Goal: Navigation & Orientation: Find specific page/section

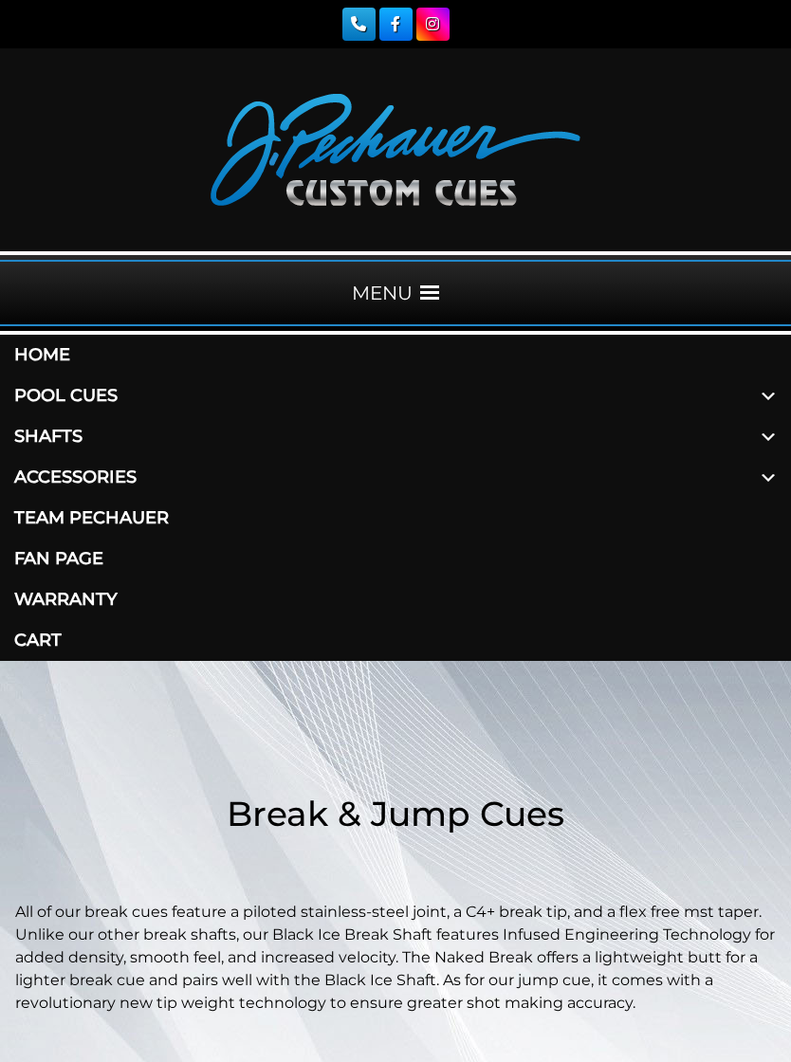
click at [124, 465] on link "Accessories" at bounding box center [395, 477] width 791 height 41
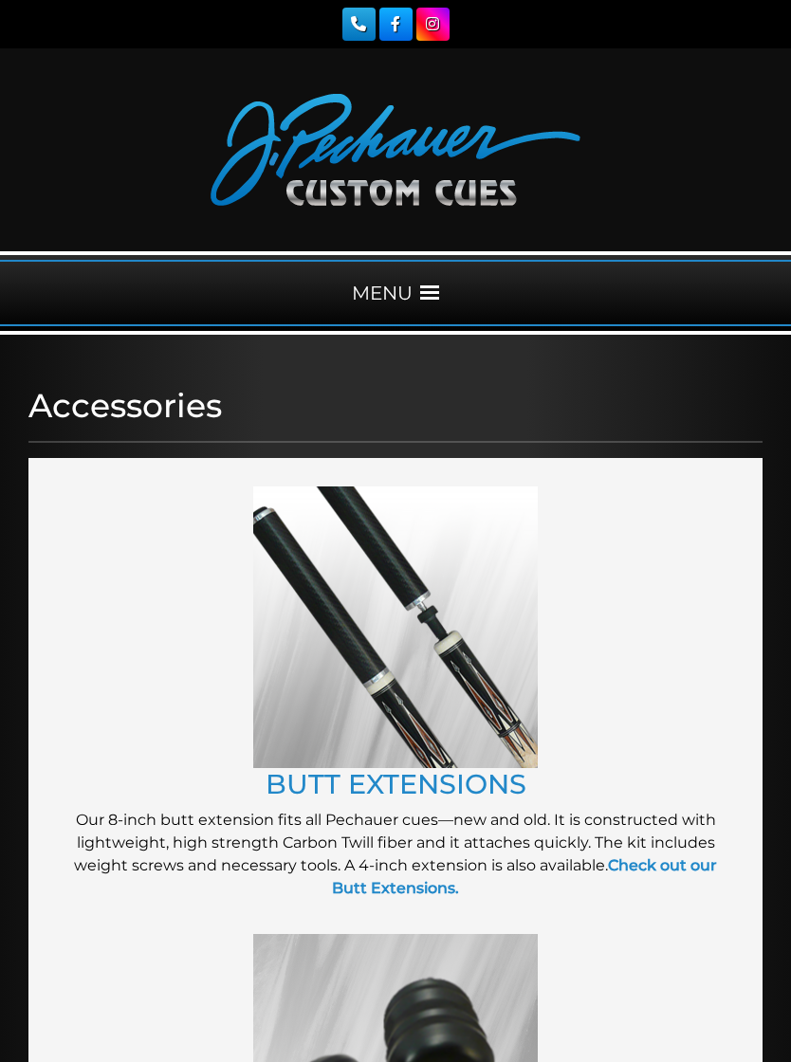
click at [424, 285] on span at bounding box center [429, 292] width 19 height 19
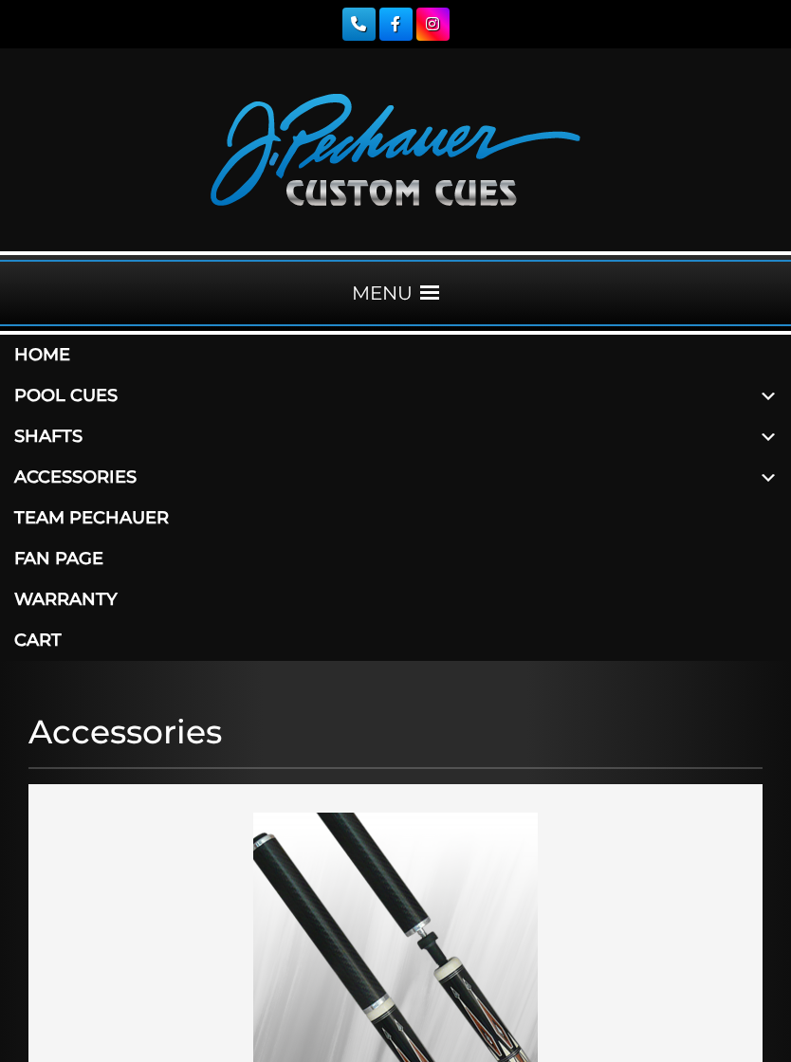
click at [43, 392] on link "Pool Cues" at bounding box center [395, 395] width 791 height 41
click at [41, 431] on link "Shafts" at bounding box center [395, 436] width 791 height 41
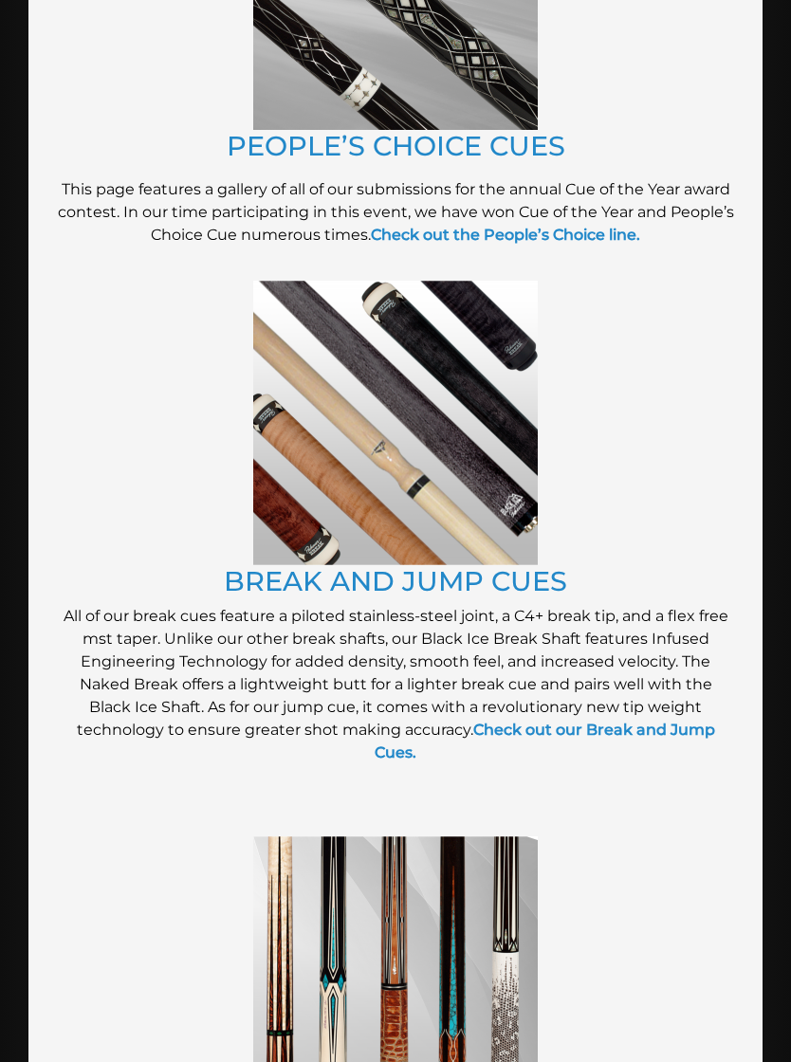
scroll to position [2772, 0]
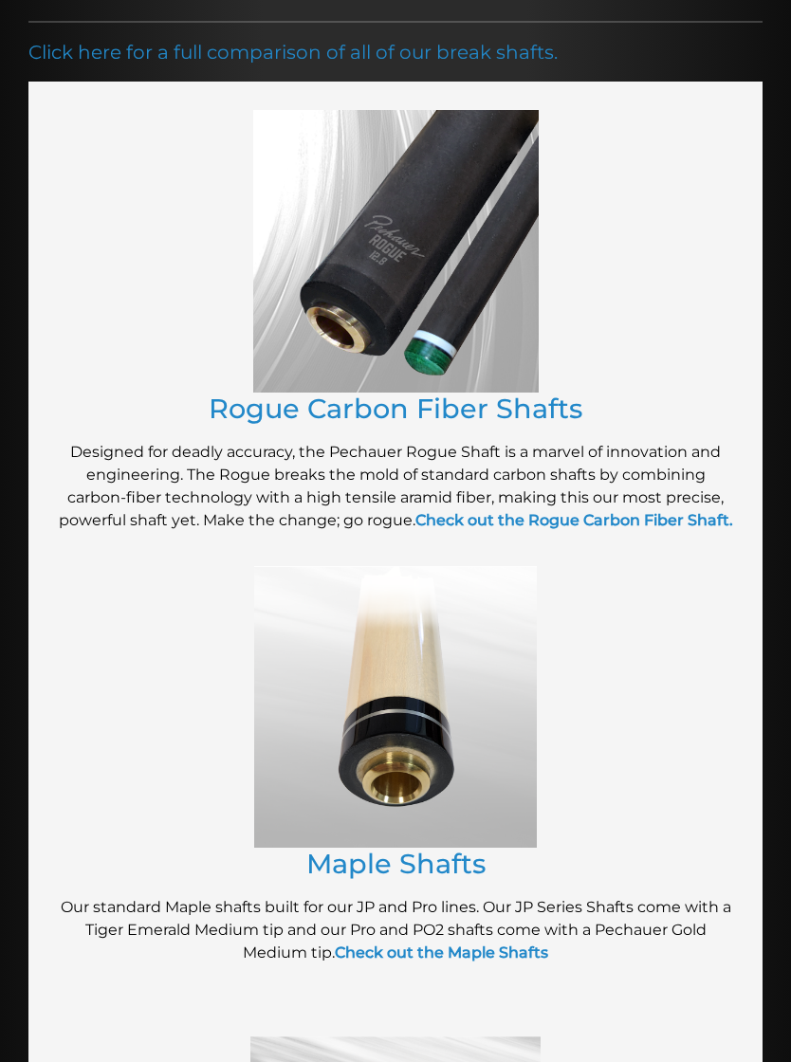
scroll to position [420, 0]
click at [595, 522] on strong "Check out the Rogue Carbon Fiber Shaft." at bounding box center [574, 520] width 318 height 18
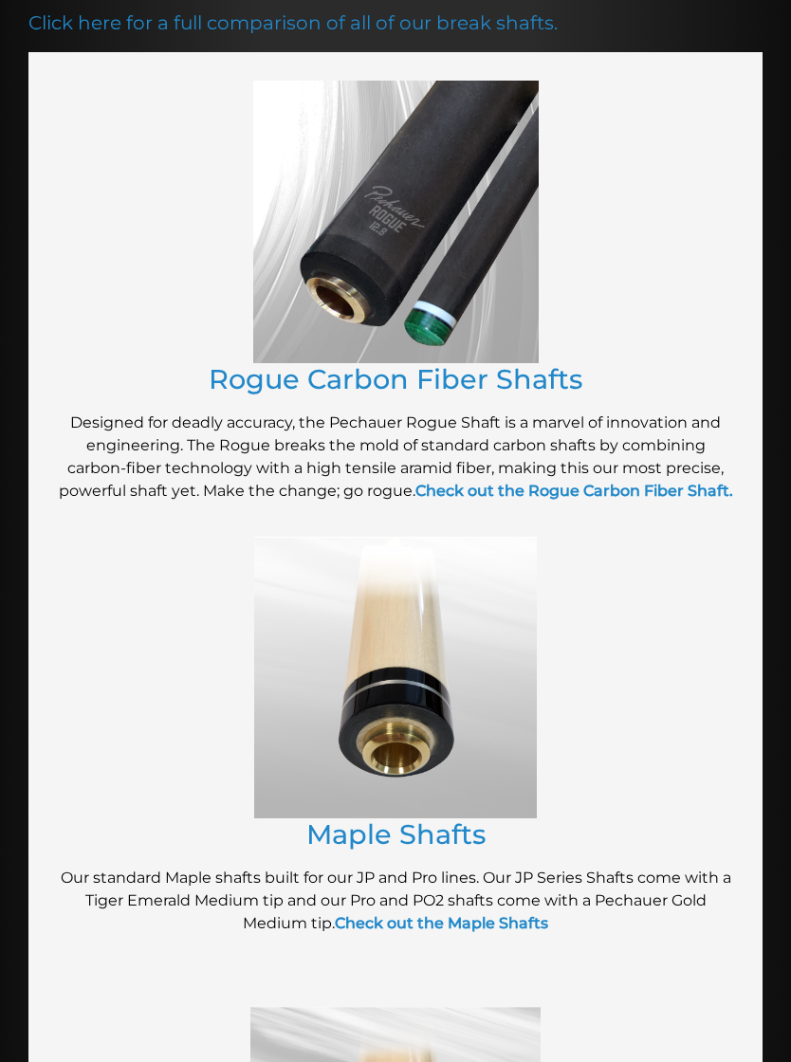
click at [387, 382] on link "Rogue Carbon Fiber Shafts" at bounding box center [396, 378] width 374 height 33
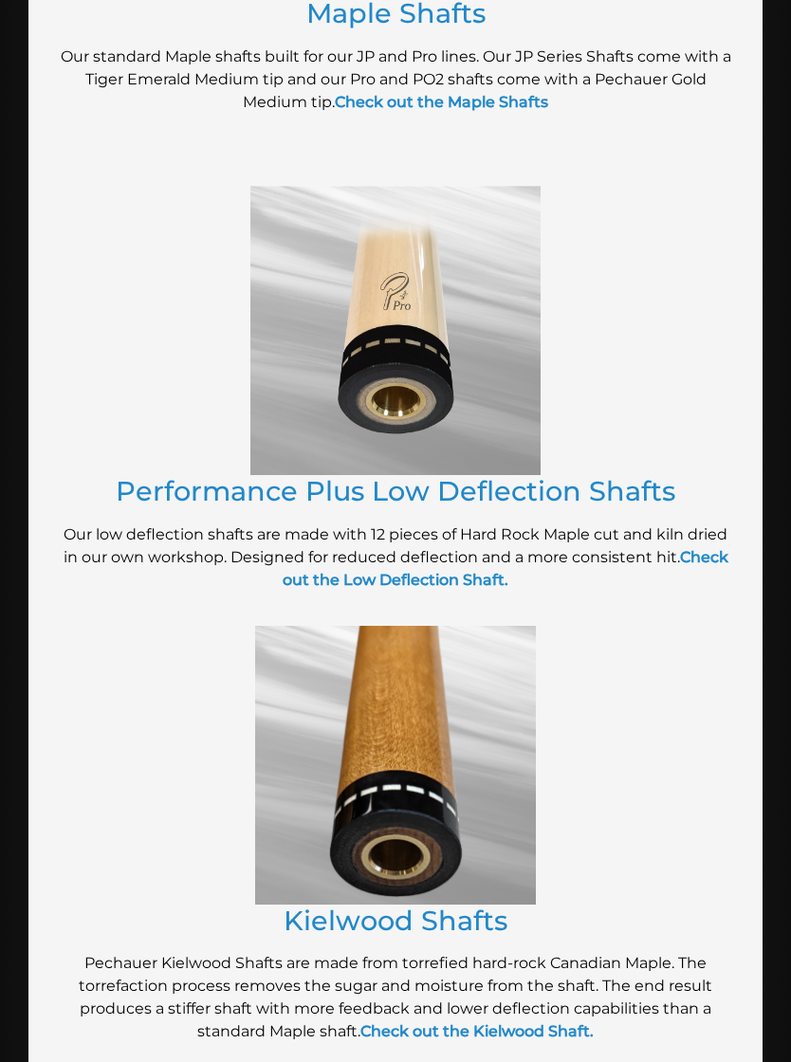
scroll to position [1271, 0]
click at [467, 588] on strong "Check out the Low Deflection Shaft." at bounding box center [506, 567] width 446 height 41
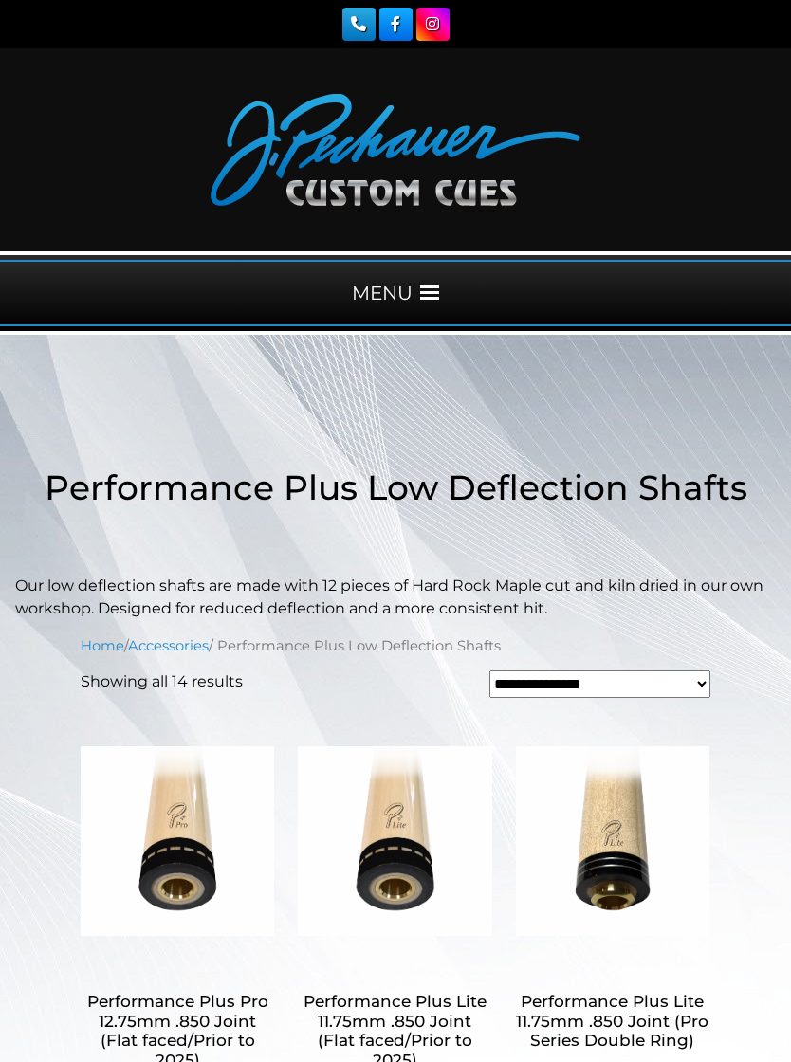
click at [430, 293] on span at bounding box center [429, 292] width 19 height 19
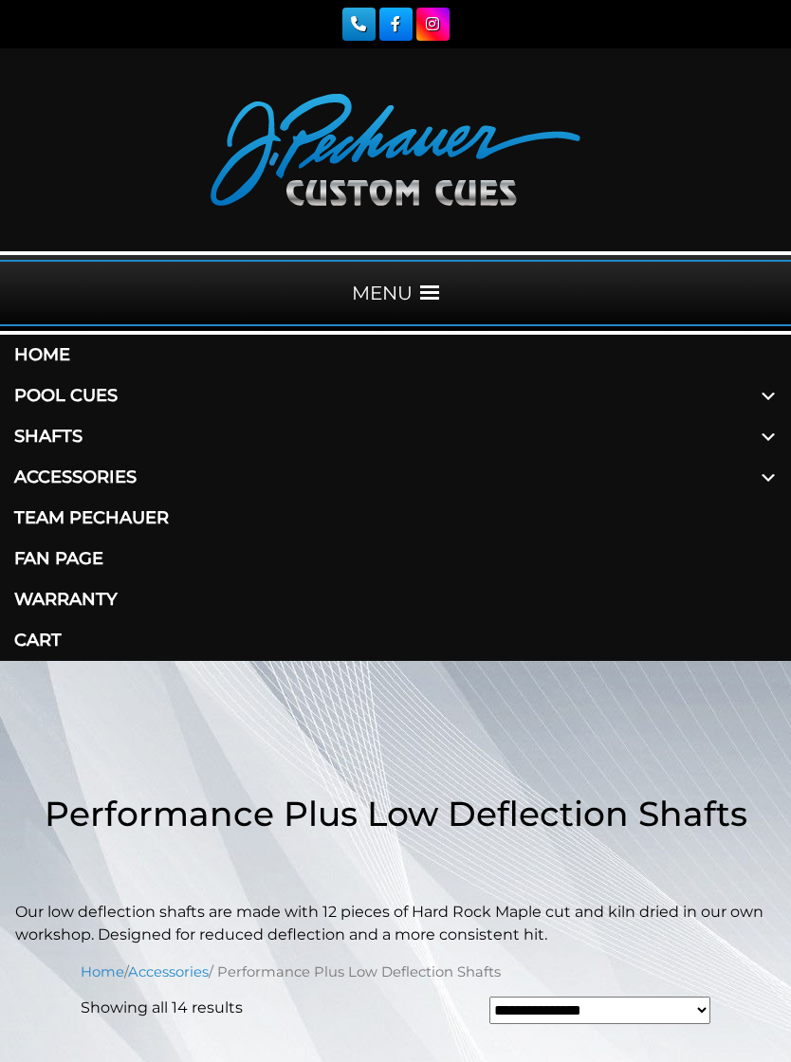
click at [47, 522] on link "Team Pechauer" at bounding box center [395, 518] width 791 height 41
click at [49, 602] on link "Warranty" at bounding box center [395, 599] width 791 height 41
click at [769, 481] on span at bounding box center [768, 477] width 46 height 41
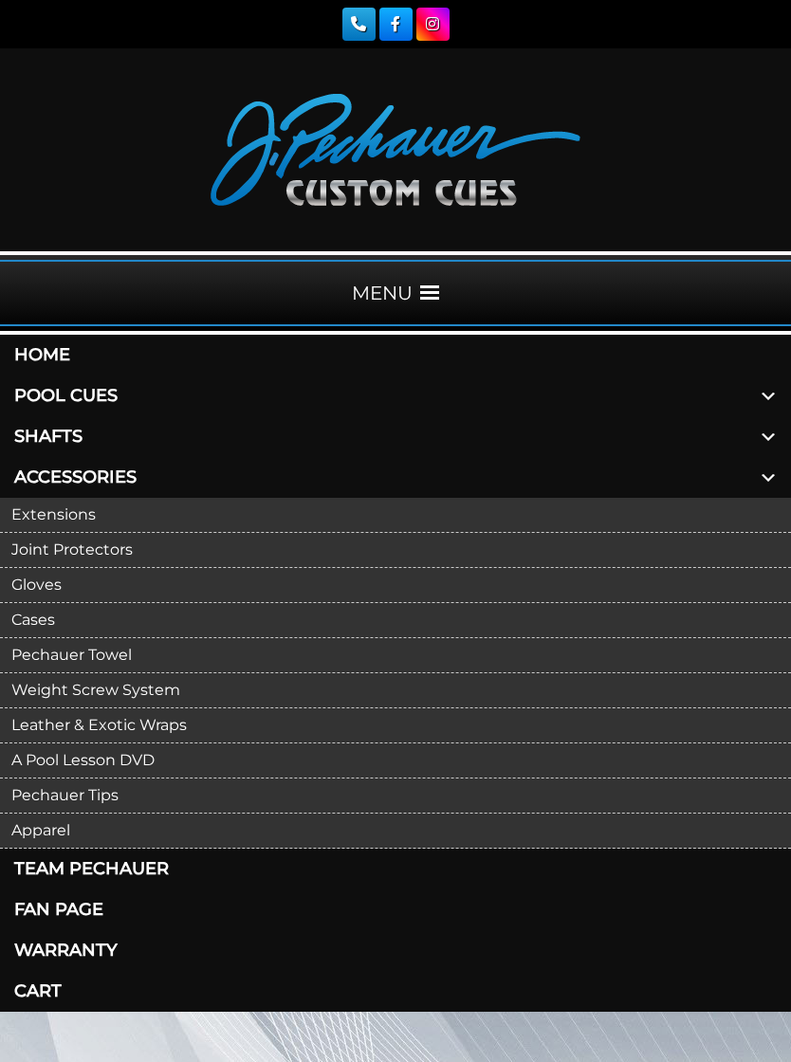
click at [40, 832] on link "Apparel" at bounding box center [395, 830] width 791 height 35
click at [40, 654] on link "Pechauer Towel" at bounding box center [395, 655] width 791 height 35
click at [31, 614] on link "Cases" at bounding box center [395, 620] width 791 height 35
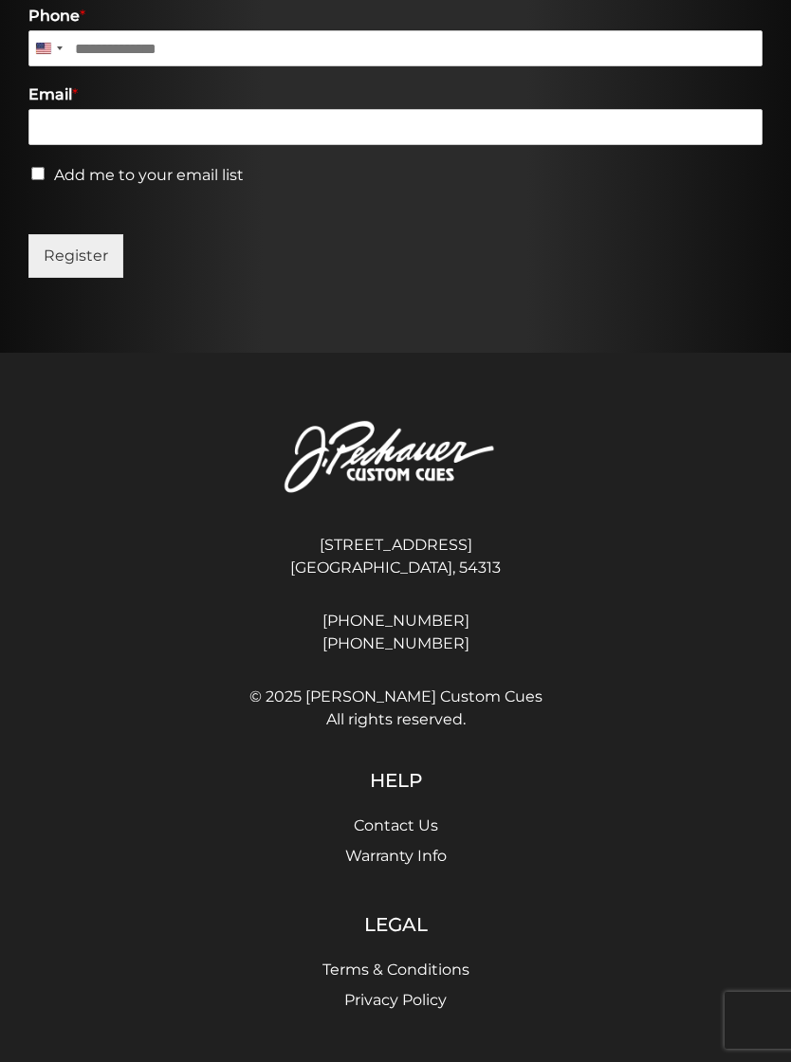
scroll to position [1420, 0]
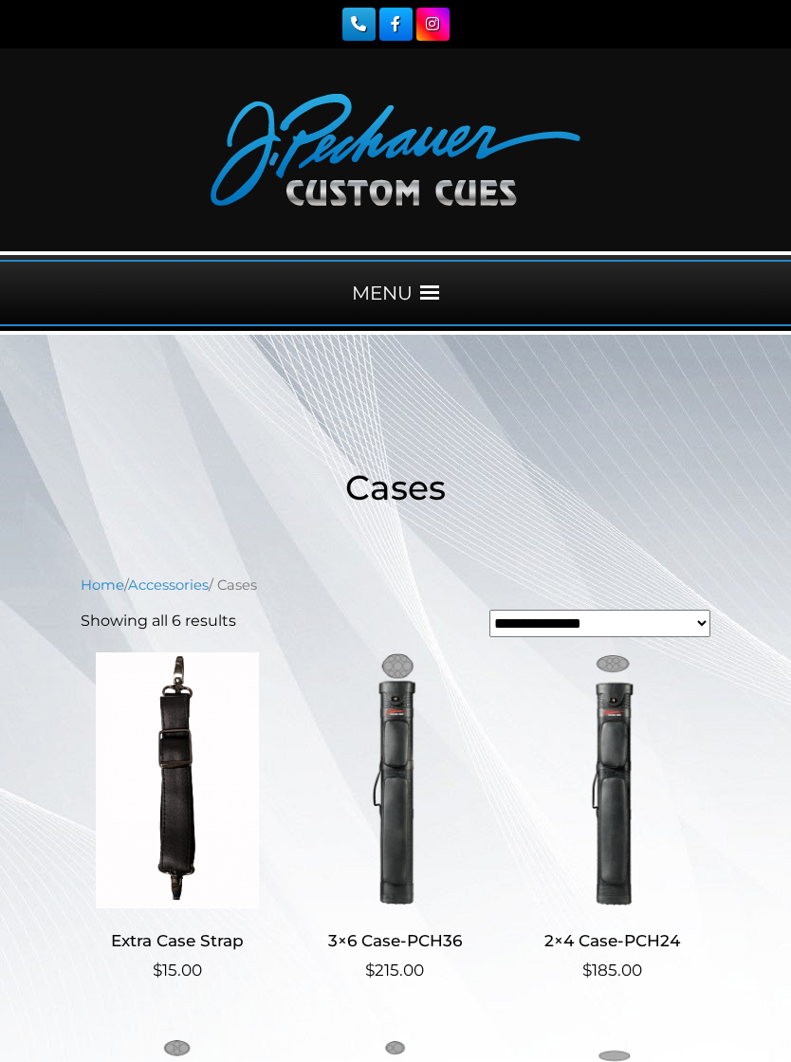
click at [31, 626] on main "**********" at bounding box center [395, 918] width 791 height 1167
